Goal: Transaction & Acquisition: Book appointment/travel/reservation

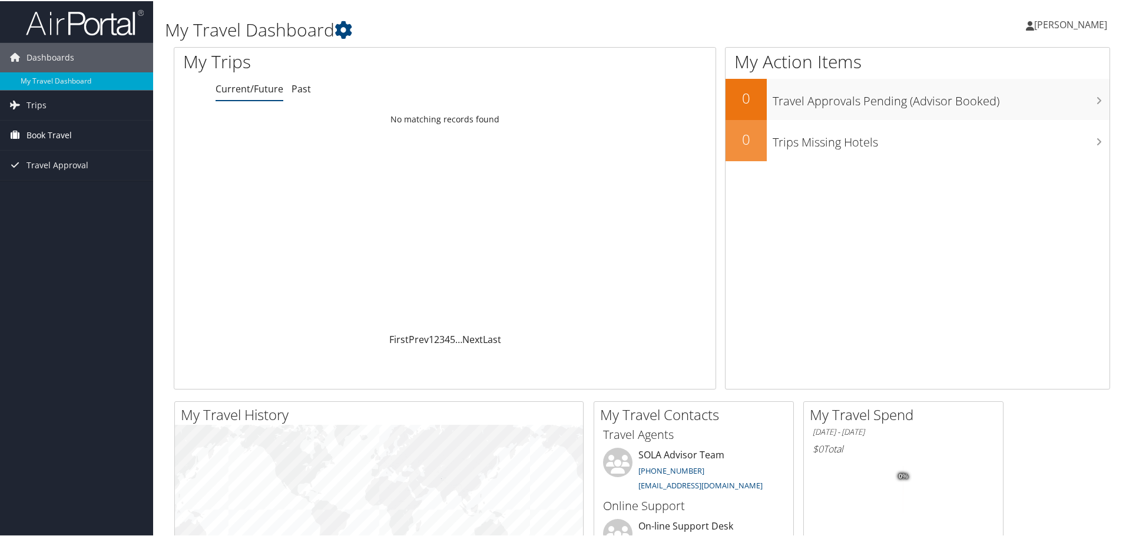
click at [49, 133] on span "Book Travel" at bounding box center [48, 134] width 45 height 29
click at [65, 177] on link "Book/Manage Online Trips" at bounding box center [76, 176] width 153 height 18
